Goal: Transaction & Acquisition: Book appointment/travel/reservation

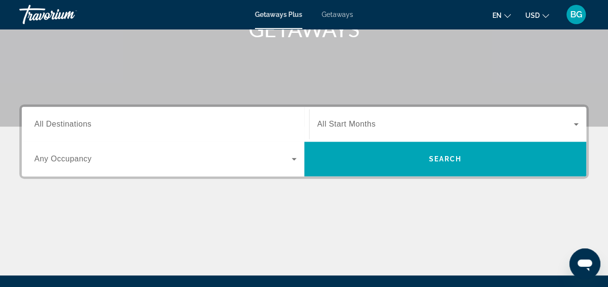
scroll to position [160, 0]
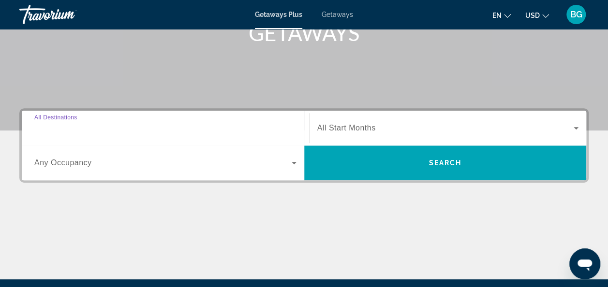
click at [280, 125] on input "Destination All Destinations" at bounding box center [165, 129] width 262 height 12
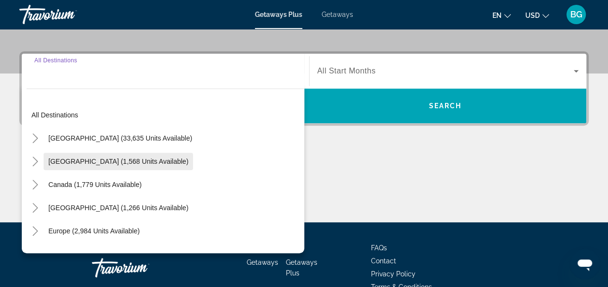
scroll to position [236, 0]
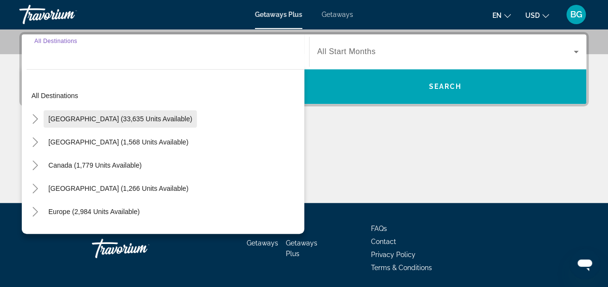
click at [124, 121] on span "[GEOGRAPHIC_DATA] (33,635 units available)" at bounding box center [120, 119] width 144 height 8
type input "**********"
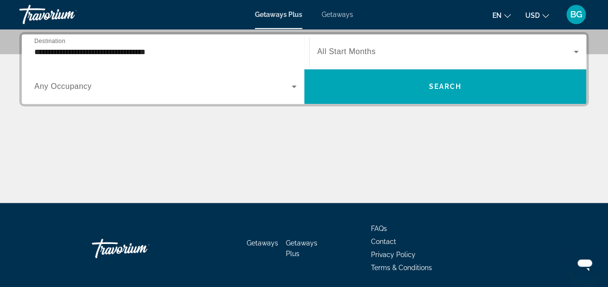
click at [381, 61] on div "Search widget" at bounding box center [448, 51] width 262 height 27
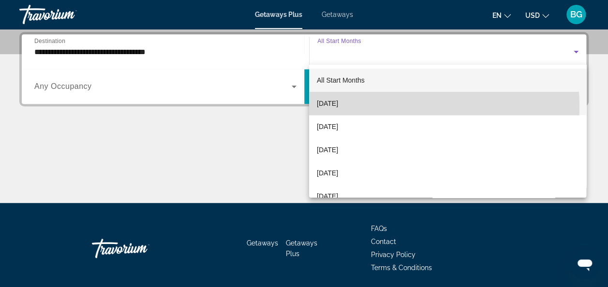
click at [368, 107] on mat-option "[DATE]" at bounding box center [447, 103] width 277 height 23
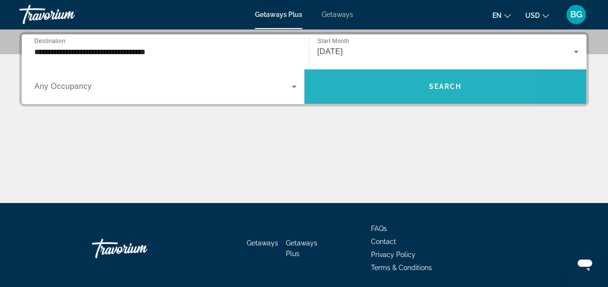
click at [377, 89] on span "Search widget" at bounding box center [445, 86] width 282 height 23
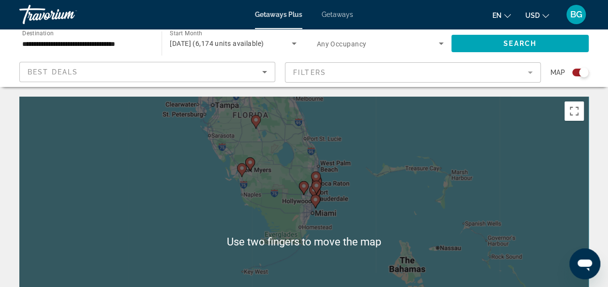
click at [365, 189] on div "To activate drag with keyboard, press Alt + Enter. Once in keyboard drag state,…" at bounding box center [303, 242] width 569 height 290
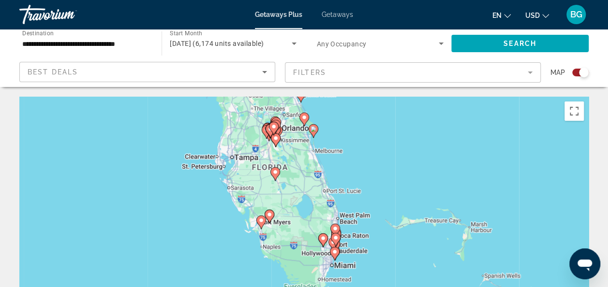
click at [279, 143] on gmp-advanced-marker "Main content" at bounding box center [276, 140] width 10 height 15
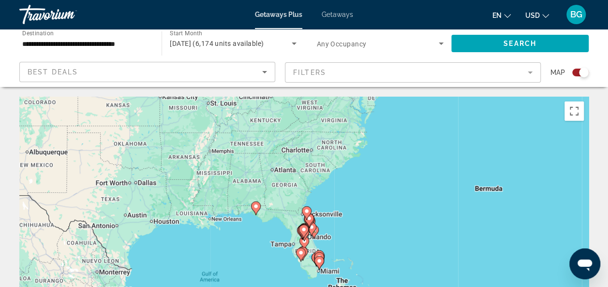
click at [305, 230] on image "Main content" at bounding box center [304, 230] width 6 height 6
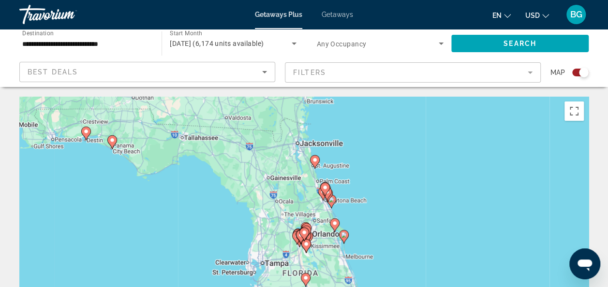
click at [308, 236] on gmp-advanced-marker "Main content" at bounding box center [304, 234] width 10 height 15
type input "**********"
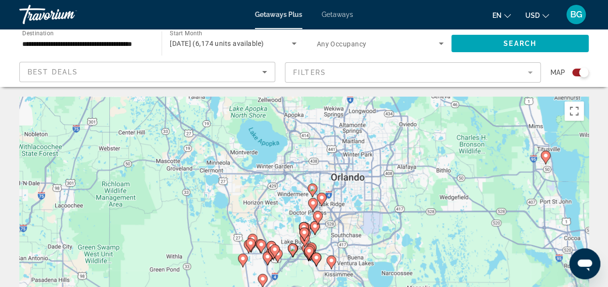
click at [306, 223] on icon "Main content" at bounding box center [304, 229] width 10 height 14
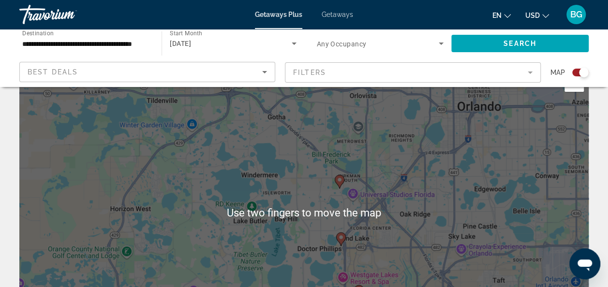
scroll to position [30, 0]
click at [340, 194] on div "To activate drag with keyboard, press Alt + Enter. Once in keyboard drag state,…" at bounding box center [303, 212] width 569 height 290
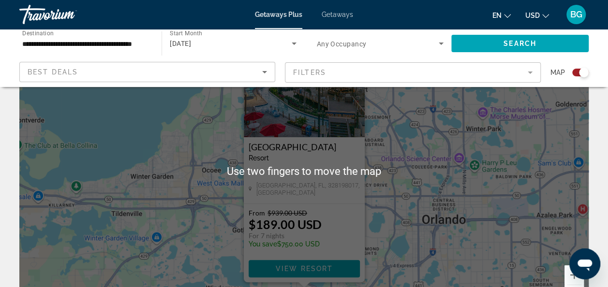
scroll to position [76, 0]
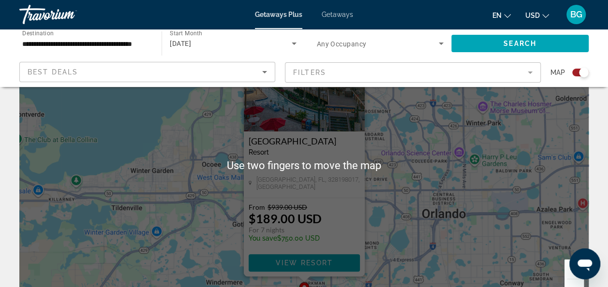
click at [211, 185] on div "To activate drag with keyboard, press Alt + Enter. Once in keyboard drag state,…" at bounding box center [303, 165] width 569 height 290
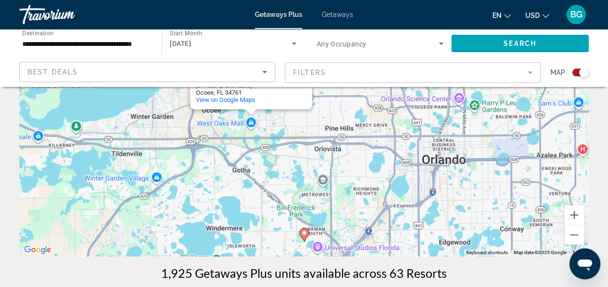
click at [300, 235] on icon "Main content" at bounding box center [304, 235] width 10 height 14
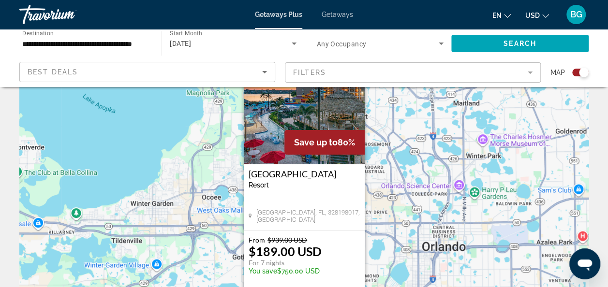
scroll to position [0, 0]
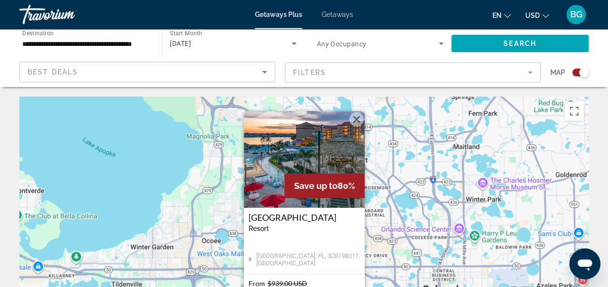
click at [293, 150] on img "Main content" at bounding box center [304, 159] width 121 height 97
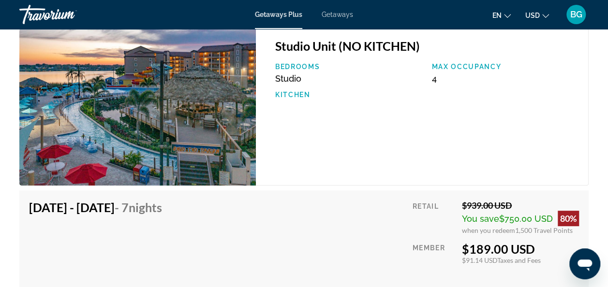
scroll to position [1907, 0]
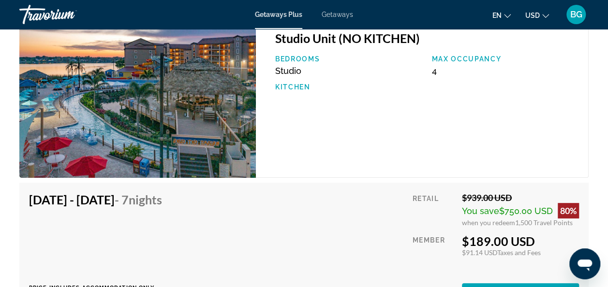
click at [386, 145] on div "Studio Unit (NO KITCHEN) Bedrooms Studio Max Occupancy 4 Kitchen" at bounding box center [422, 100] width 333 height 158
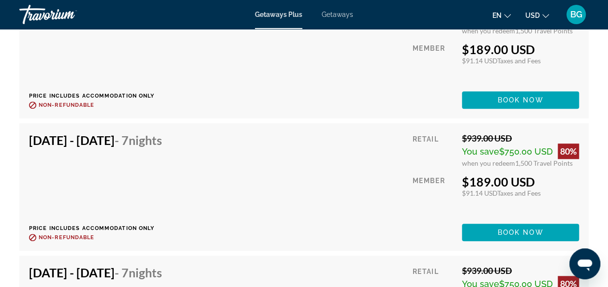
scroll to position [2121, 0]
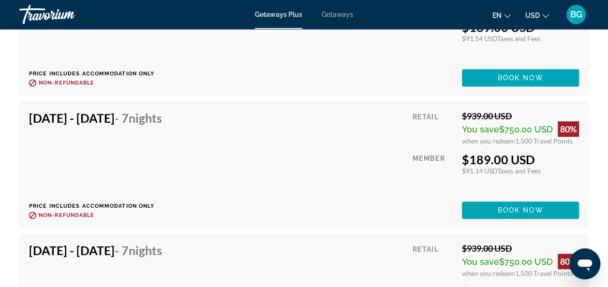
click at [416, 176] on div "Retail $939.00 USD You save $750.00 USD 80% when you redeem 1,500 Travel Points…" at bounding box center [496, 165] width 166 height 108
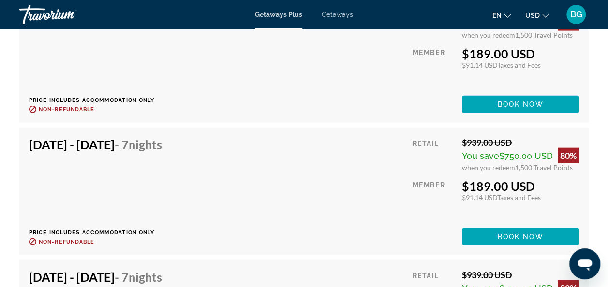
scroll to position [2912, 0]
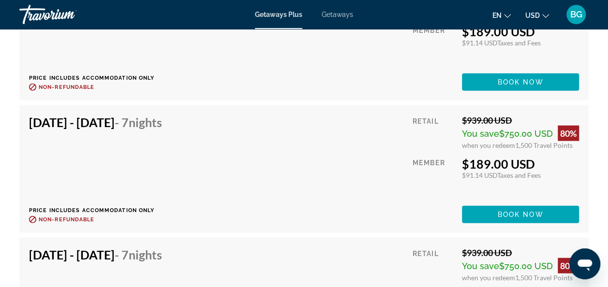
click at [418, 206] on div "Main content" at bounding box center [434, 214] width 42 height 17
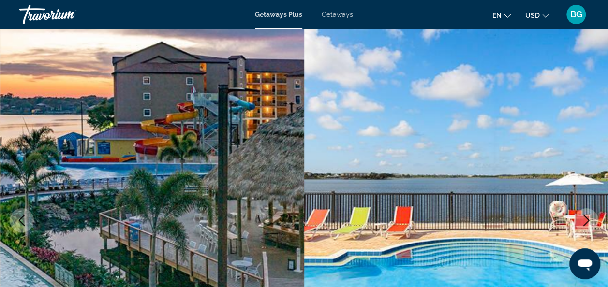
scroll to position [32, 0]
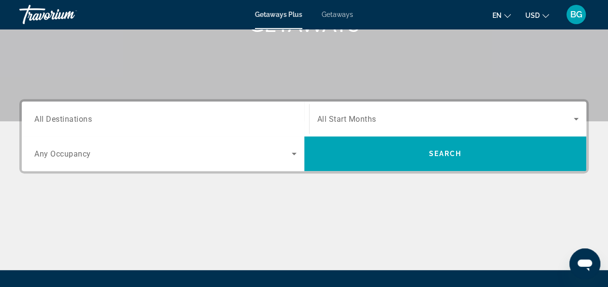
scroll to position [164, 0]
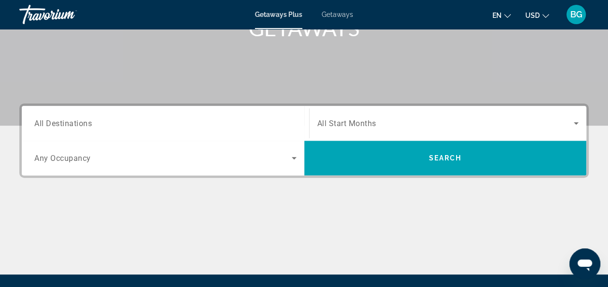
click at [283, 116] on div "Search widget" at bounding box center [165, 124] width 262 height 28
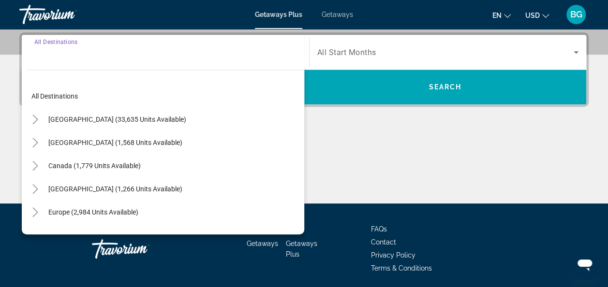
scroll to position [236, 0]
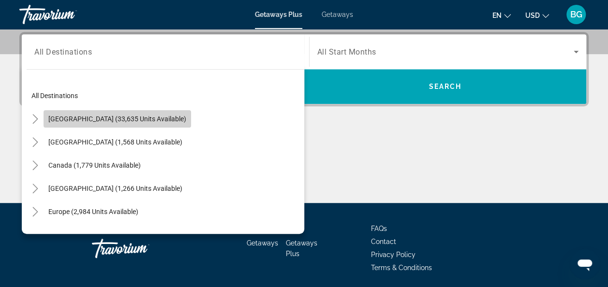
click at [162, 125] on span "Search widget" at bounding box center [118, 118] width 148 height 23
type input "**********"
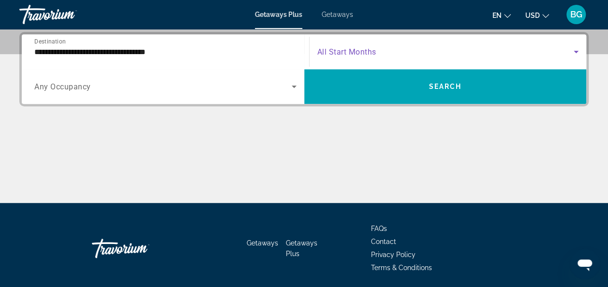
click at [381, 49] on span "Search widget" at bounding box center [445, 52] width 257 height 12
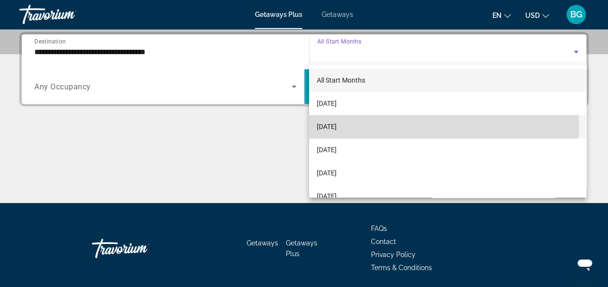
click at [391, 127] on mat-option "[DATE]" at bounding box center [447, 126] width 277 height 23
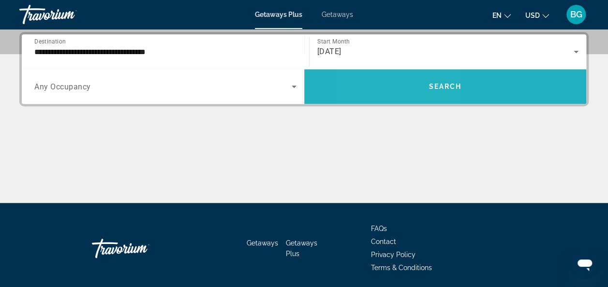
click at [400, 84] on span "Search widget" at bounding box center [445, 86] width 282 height 23
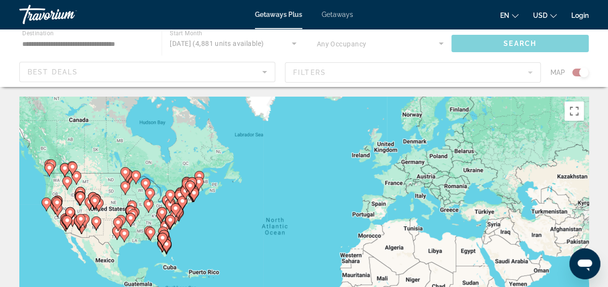
click at [163, 239] on image "Main content" at bounding box center [163, 238] width 6 height 6
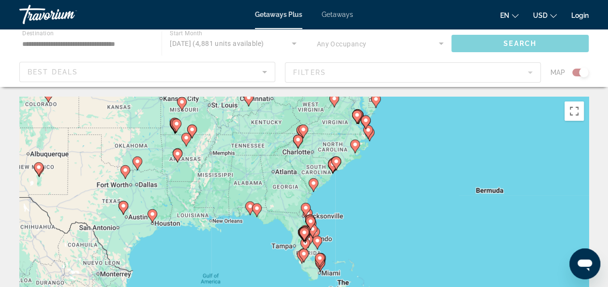
click at [301, 238] on gmp-advanced-marker "Main content" at bounding box center [304, 234] width 10 height 15
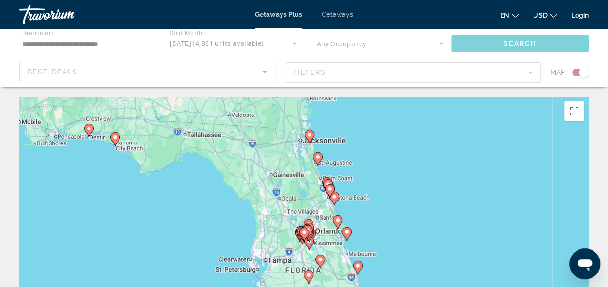
click at [301, 238] on gmp-advanced-marker "Main content" at bounding box center [304, 234] width 10 height 15
type input "**********"
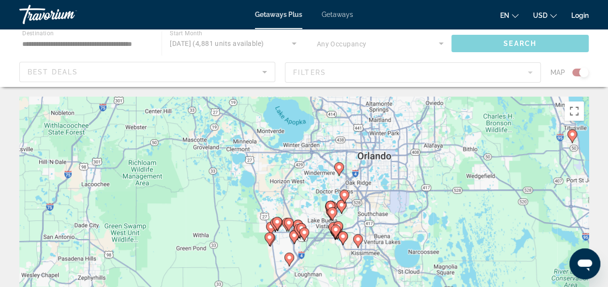
click at [297, 221] on icon "Main content" at bounding box center [297, 227] width 9 height 13
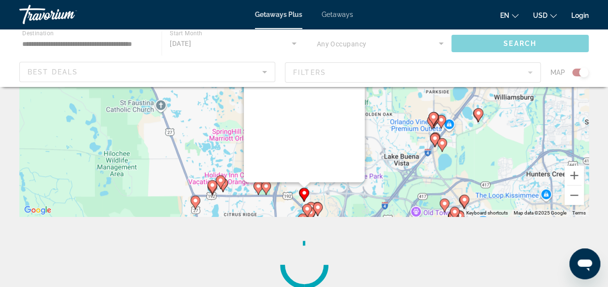
scroll to position [171, 0]
click at [396, 145] on div "To activate drag with keyboard, press Alt + Enter. Once in keyboard drag state,…" at bounding box center [303, 71] width 569 height 290
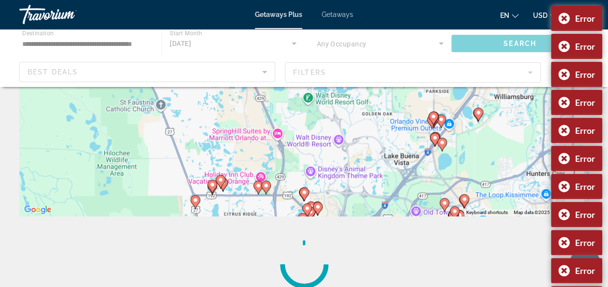
click at [267, 185] on image "Main content" at bounding box center [266, 186] width 6 height 6
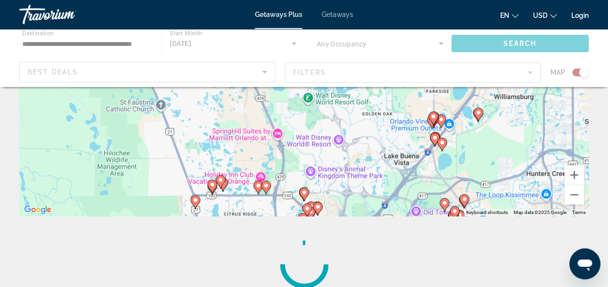
click at [267, 183] on image "Main content" at bounding box center [266, 186] width 6 height 6
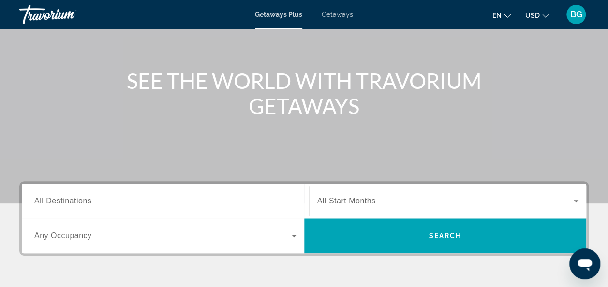
scroll to position [88, 0]
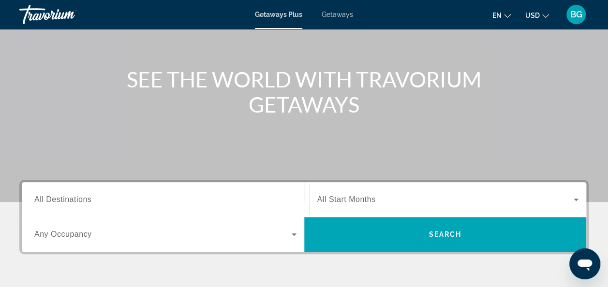
click at [244, 209] on div "Search widget" at bounding box center [165, 200] width 262 height 28
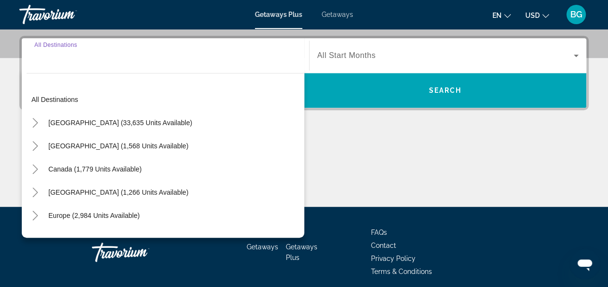
scroll to position [236, 0]
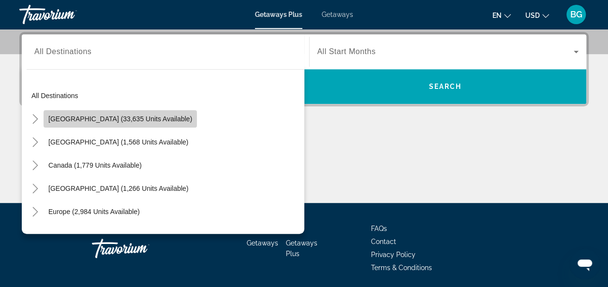
click at [141, 121] on span "[GEOGRAPHIC_DATA] (33,635 units available)" at bounding box center [120, 119] width 144 height 8
type input "**********"
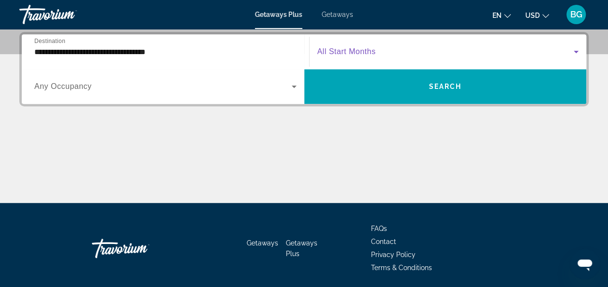
click at [401, 54] on span "Search widget" at bounding box center [445, 52] width 257 height 12
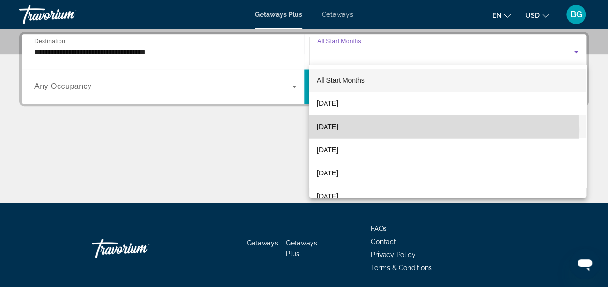
click at [338, 130] on span "[DATE]" at bounding box center [327, 127] width 21 height 12
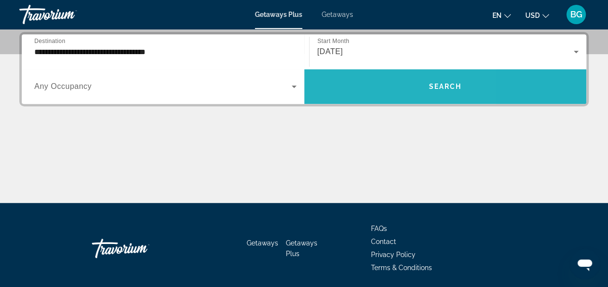
click at [357, 94] on span "Search widget" at bounding box center [445, 86] width 282 height 23
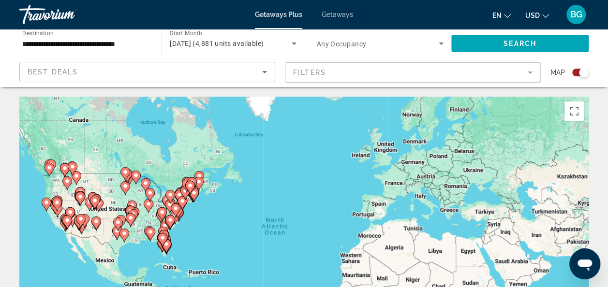
click at [162, 229] on image "Main content" at bounding box center [163, 232] width 6 height 6
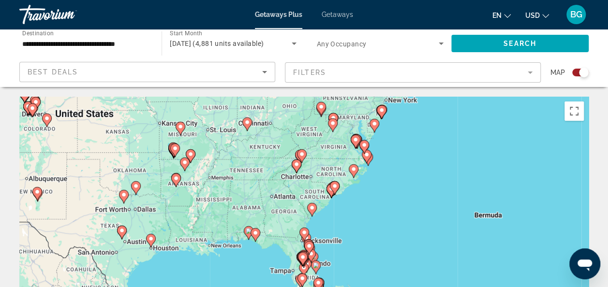
click at [308, 259] on gmp-advanced-marker "Main content" at bounding box center [304, 258] width 10 height 15
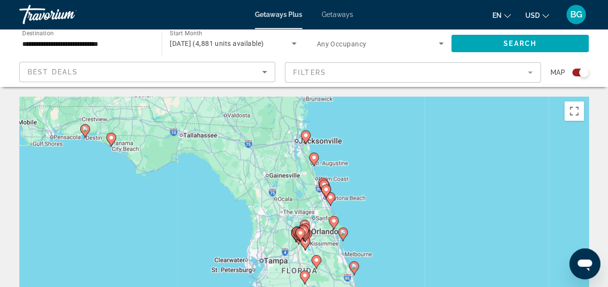
click at [299, 239] on icon "Main content" at bounding box center [301, 235] width 10 height 14
type input "**********"
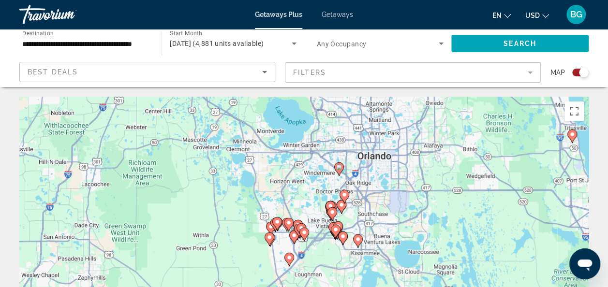
click at [292, 232] on icon "Main content" at bounding box center [293, 237] width 9 height 13
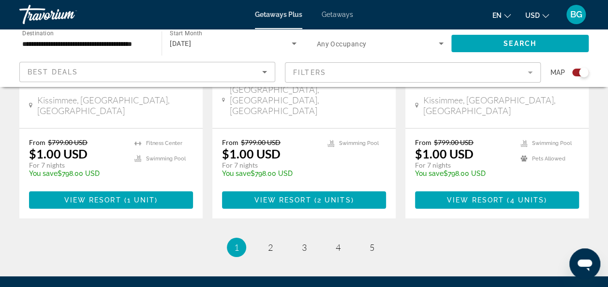
scroll to position [1663, 0]
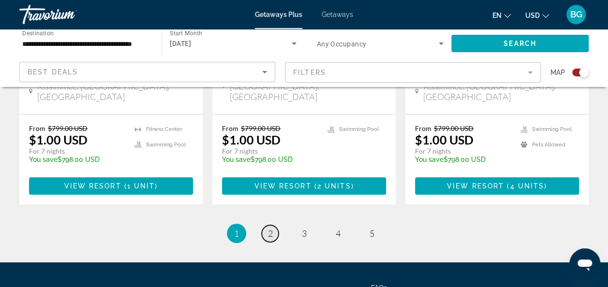
click at [272, 228] on span "2" at bounding box center [270, 233] width 5 height 11
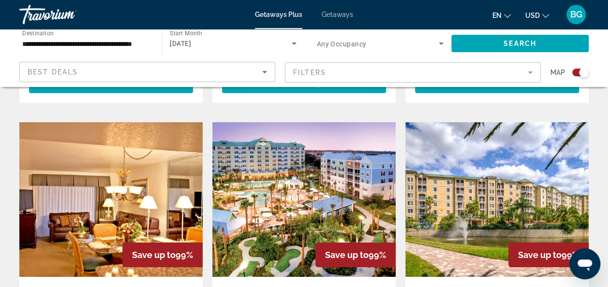
scroll to position [1416, 0]
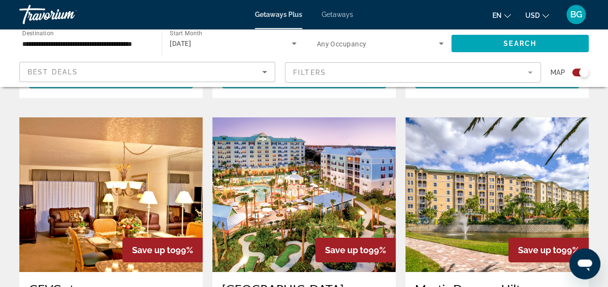
click at [361, 140] on img "Main content" at bounding box center [303, 195] width 183 height 155
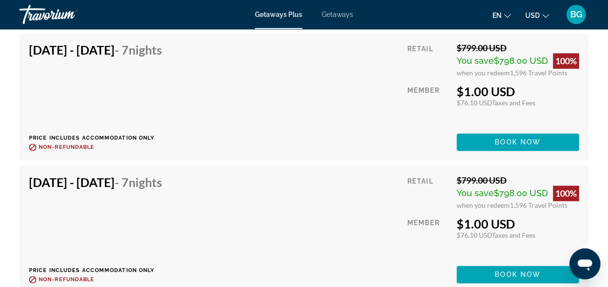
scroll to position [2382, 0]
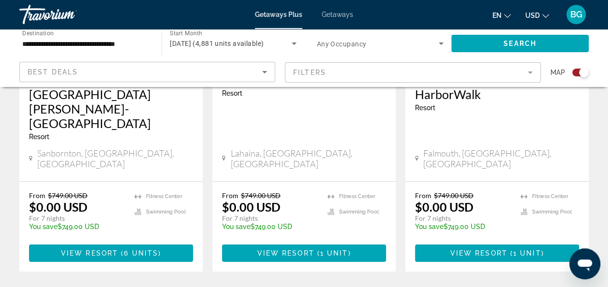
scroll to position [1627, 0]
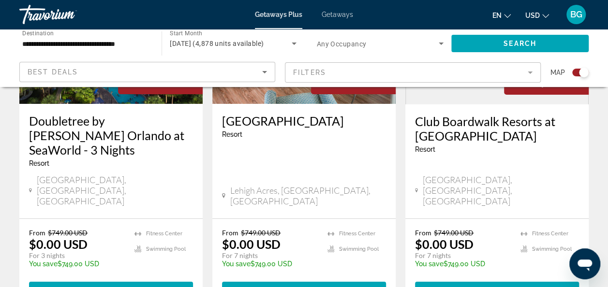
scroll to position [1593, 0]
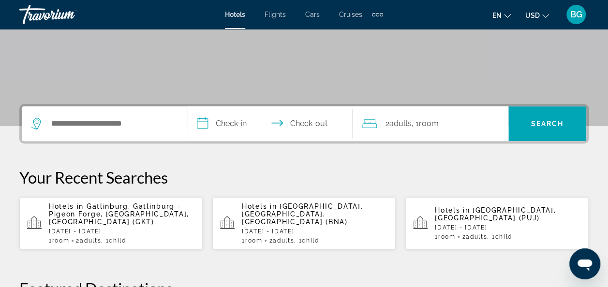
scroll to position [147, 0]
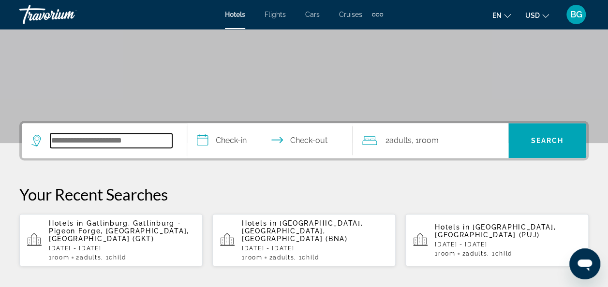
click at [84, 143] on input "Search widget" at bounding box center [111, 140] width 122 height 15
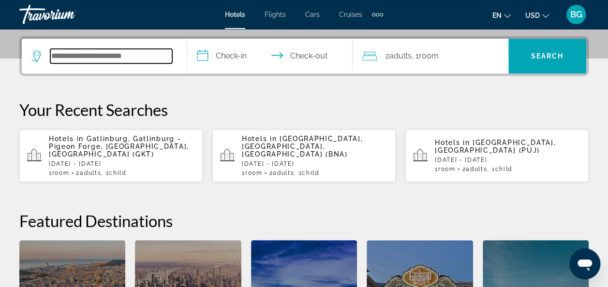
scroll to position [236, 0]
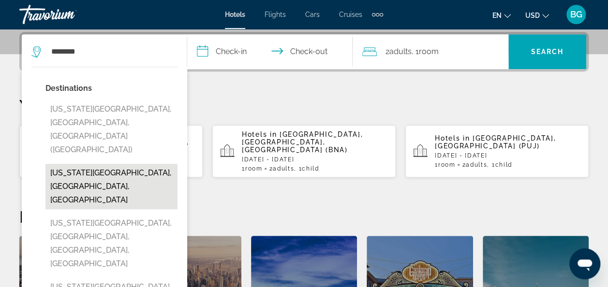
click at [118, 164] on button "Colorado City, CO, United States" at bounding box center [111, 186] width 132 height 45
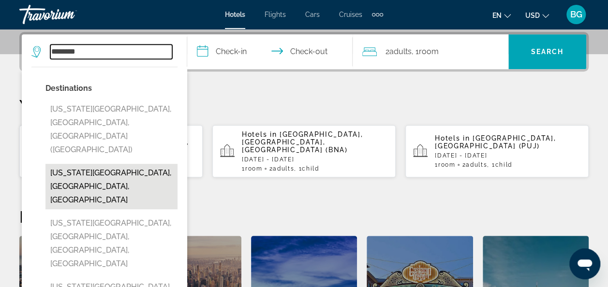
type input "**********"
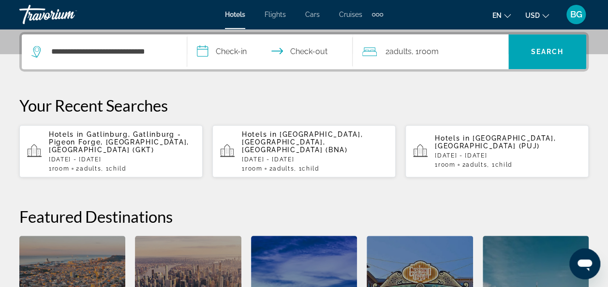
click at [240, 52] on input "**********" at bounding box center [271, 53] width 169 height 38
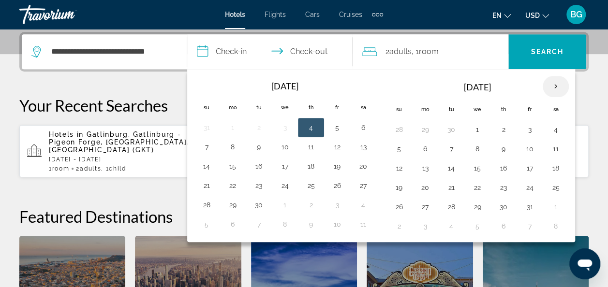
click at [550, 81] on th "Next month" at bounding box center [556, 86] width 26 height 21
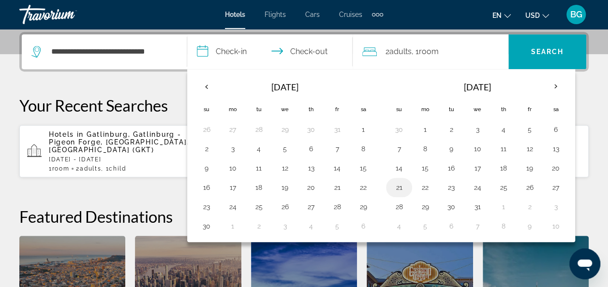
click at [397, 185] on button "21" at bounding box center [398, 188] width 15 height 14
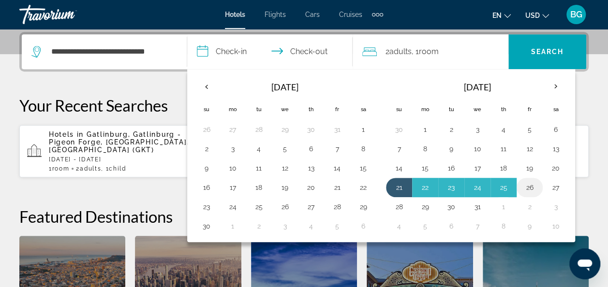
click at [531, 185] on button "26" at bounding box center [529, 188] width 15 height 14
type input "**********"
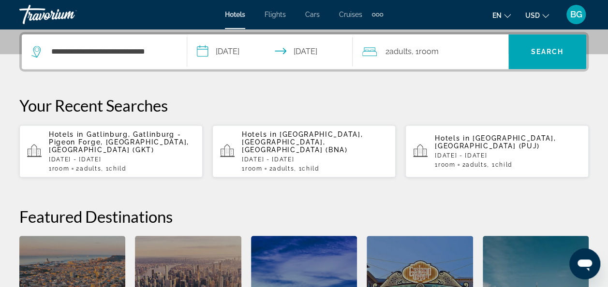
click at [483, 44] on div "2 Adult Adults , 1 Room rooms" at bounding box center [435, 51] width 146 height 35
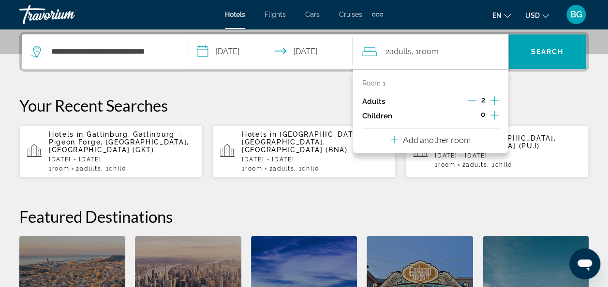
click at [492, 113] on icon "Increment children" at bounding box center [494, 115] width 9 height 12
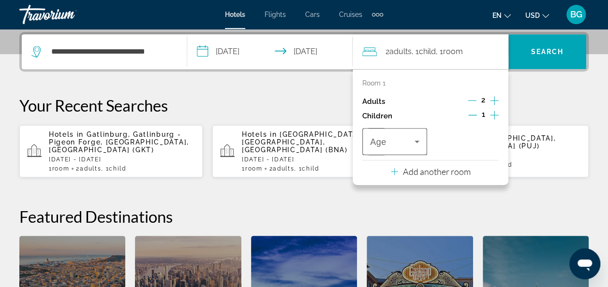
click at [393, 146] on span "Travelers: 2 adults, 1 child" at bounding box center [392, 142] width 44 height 12
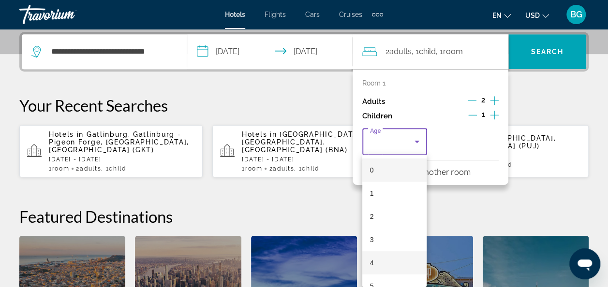
click at [382, 252] on mat-option "4" at bounding box center [394, 262] width 65 height 23
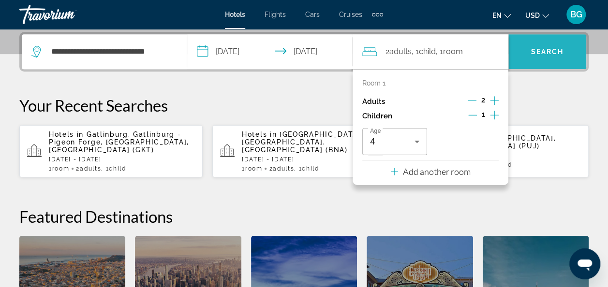
click at [558, 37] on span "Search widget" at bounding box center [547, 51] width 78 height 35
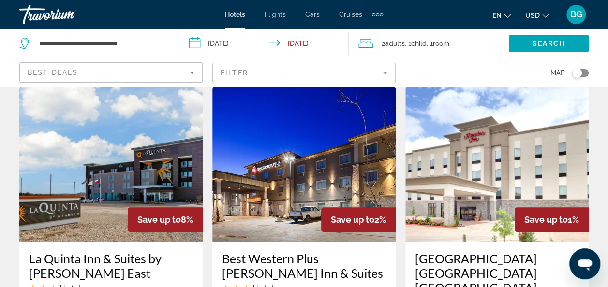
scroll to position [29, 0]
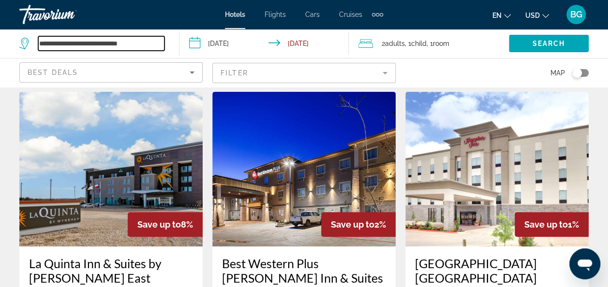
click at [55, 43] on input "**********" at bounding box center [101, 43] width 126 height 15
click at [140, 46] on input "**********" at bounding box center [101, 43] width 126 height 15
type input "*"
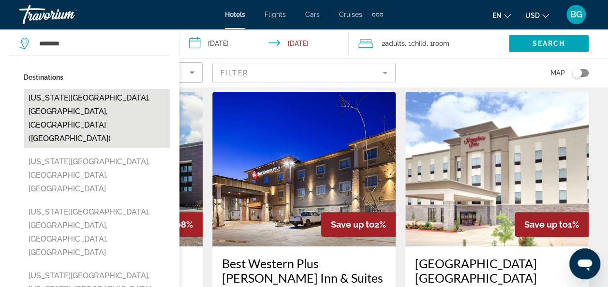
click at [95, 103] on button "Colorado Springs, CO, United States (COS)" at bounding box center [97, 118] width 146 height 59
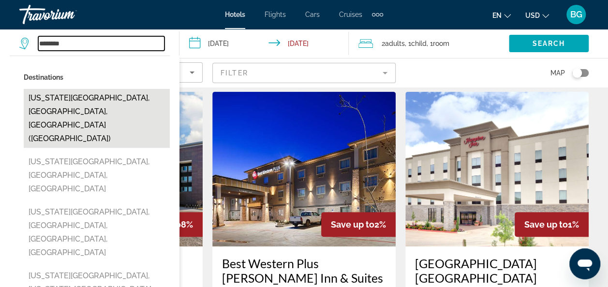
type input "**********"
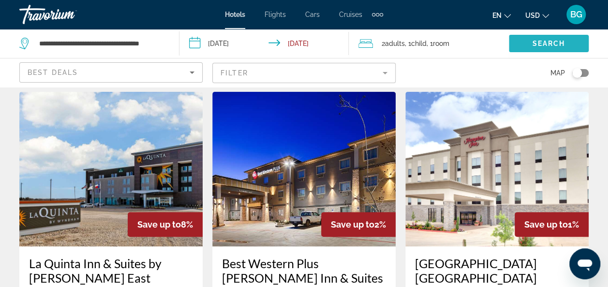
click at [529, 48] on span "Search widget" at bounding box center [549, 43] width 80 height 23
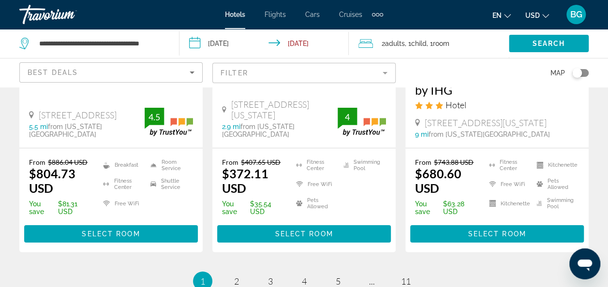
scroll to position [1447, 0]
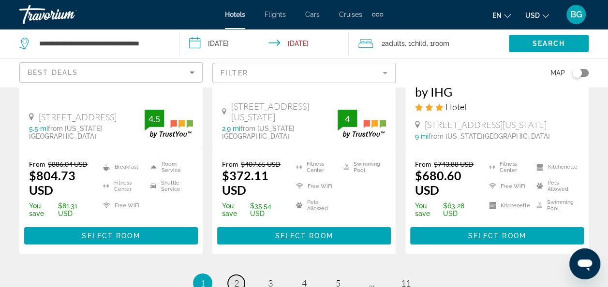
click at [238, 278] on span "2" at bounding box center [236, 283] width 5 height 11
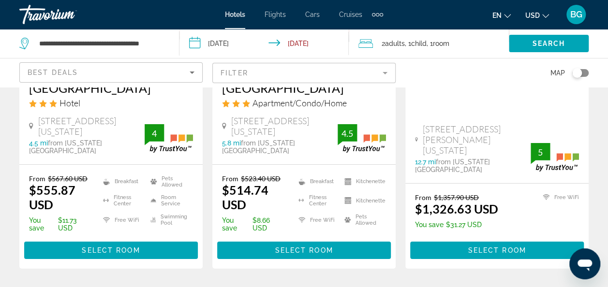
scroll to position [1488, 0]
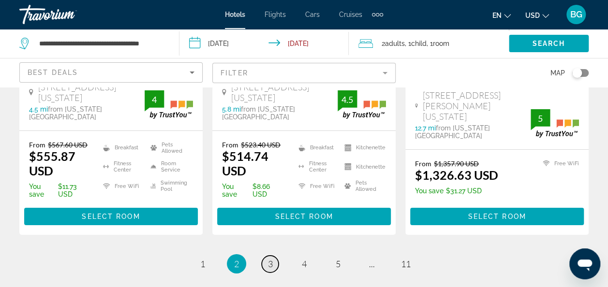
click at [271, 259] on span "3" at bounding box center [270, 264] width 5 height 11
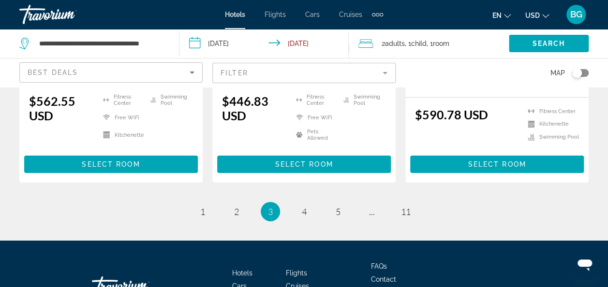
scroll to position [1550, 0]
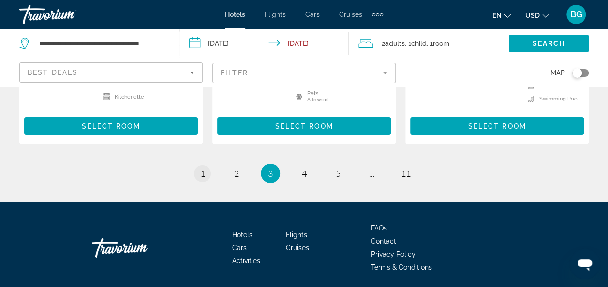
drag, startPoint x: 212, startPoint y: 149, endPoint x: 202, endPoint y: 140, distance: 13.0
click at [202, 164] on ul "3 / 11 page 1 page 2 You're on page 3 page 4 page 5 page ... page 11" at bounding box center [303, 173] width 569 height 19
click at [202, 168] on span "1" at bounding box center [202, 173] width 5 height 11
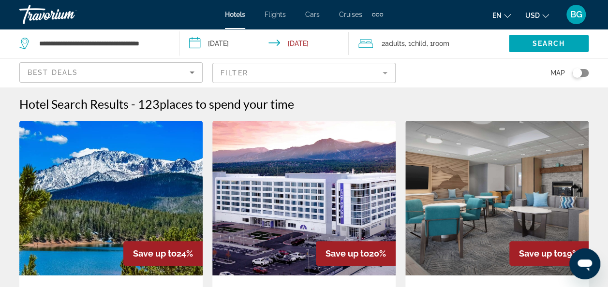
click at [164, 179] on img "Main content" at bounding box center [110, 198] width 183 height 155
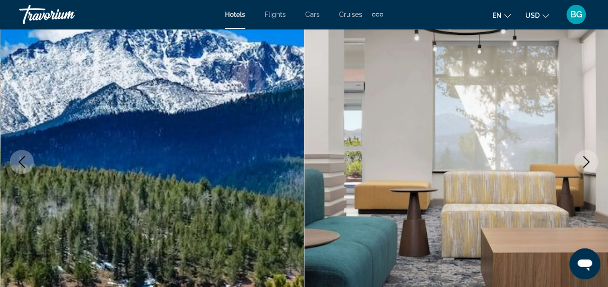
scroll to position [92, 0]
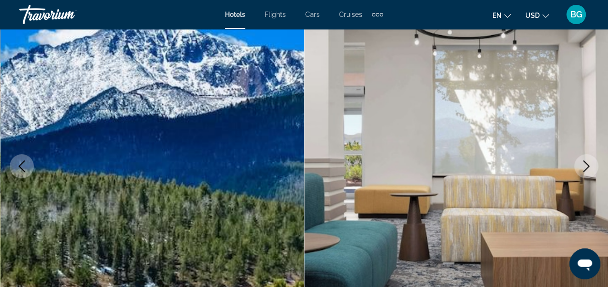
click at [589, 162] on icon "Next image" at bounding box center [586, 167] width 12 height 12
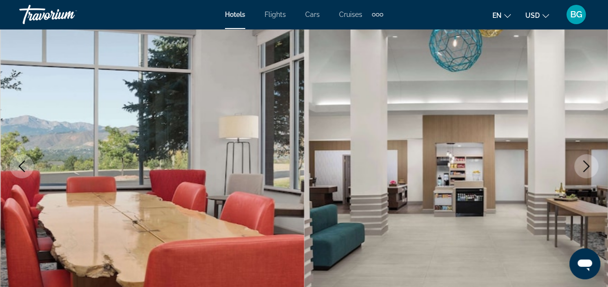
click at [589, 162] on icon "Next image" at bounding box center [586, 167] width 12 height 12
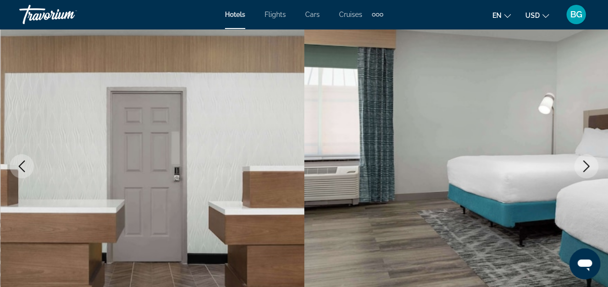
click at [589, 162] on icon "Next image" at bounding box center [586, 167] width 12 height 12
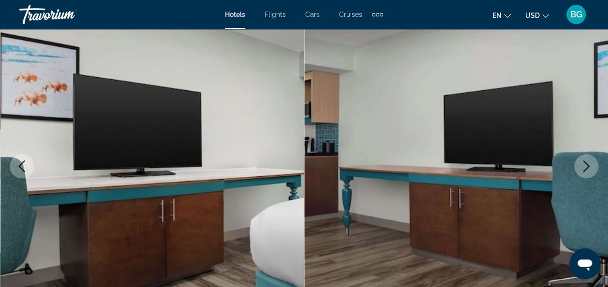
click at [589, 162] on icon "Next image" at bounding box center [586, 167] width 12 height 12
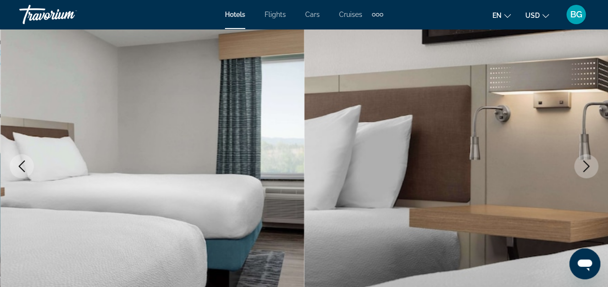
click at [589, 162] on icon "Next image" at bounding box center [586, 167] width 12 height 12
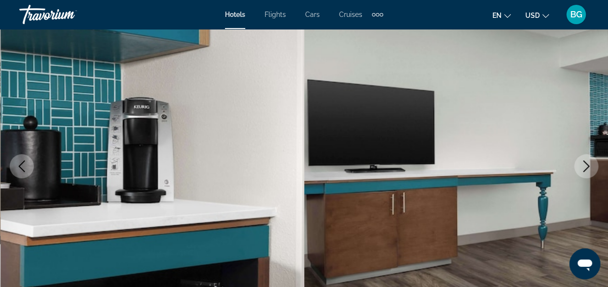
click at [589, 162] on icon "Next image" at bounding box center [586, 167] width 12 height 12
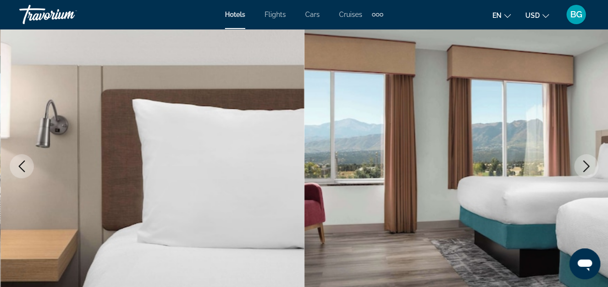
click at [589, 162] on icon "Next image" at bounding box center [586, 167] width 12 height 12
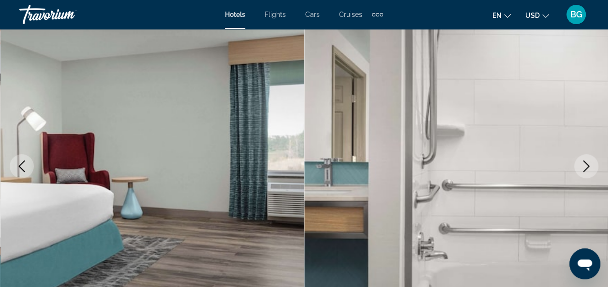
click at [589, 162] on icon "Next image" at bounding box center [586, 167] width 12 height 12
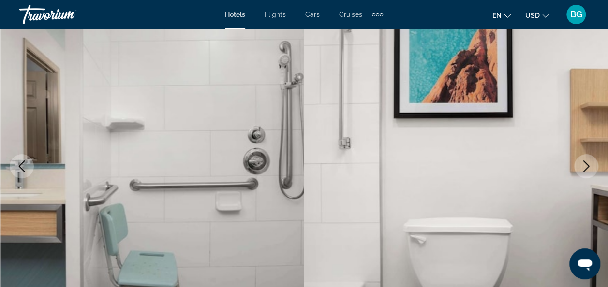
click at [589, 162] on icon "Next image" at bounding box center [586, 167] width 12 height 12
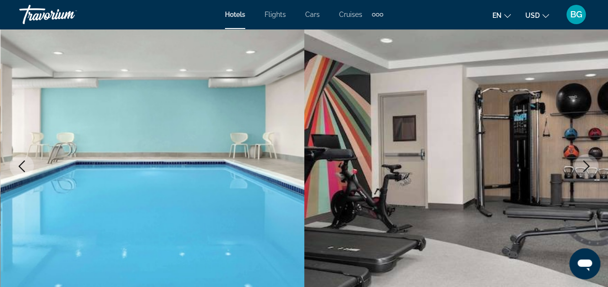
click at [589, 162] on icon "Next image" at bounding box center [586, 167] width 12 height 12
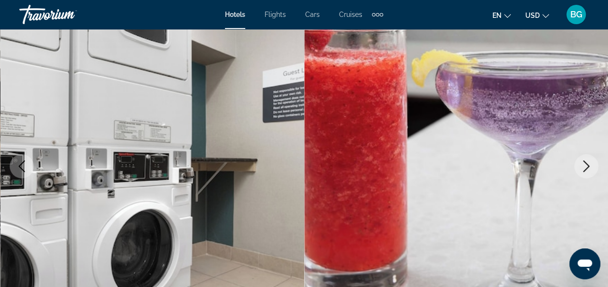
click at [589, 162] on icon "Next image" at bounding box center [586, 167] width 12 height 12
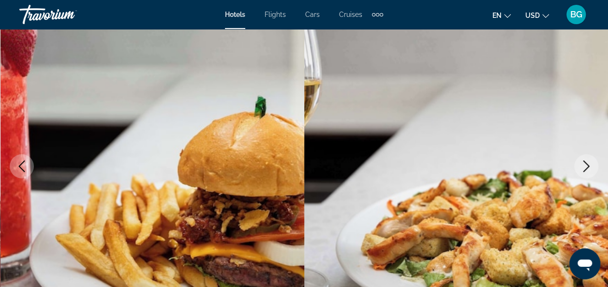
click at [589, 162] on icon "Next image" at bounding box center [586, 167] width 12 height 12
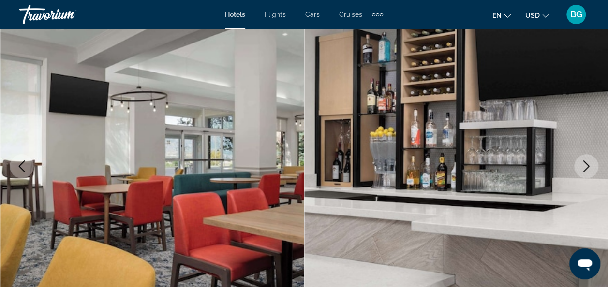
click at [589, 162] on icon "Next image" at bounding box center [586, 167] width 12 height 12
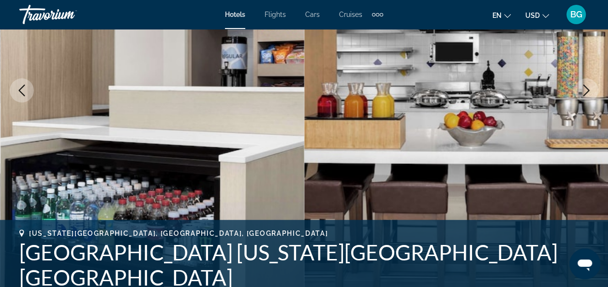
scroll to position [0, 0]
